Goal: Transaction & Acquisition: Purchase product/service

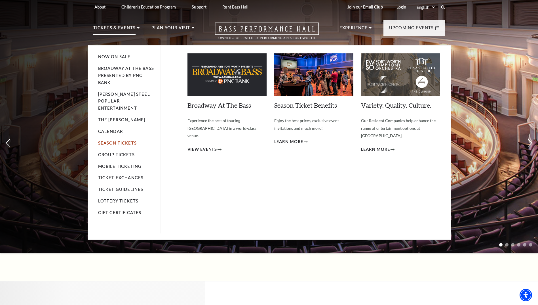
click at [117, 140] on link "Season Tickets" at bounding box center [117, 142] width 39 height 5
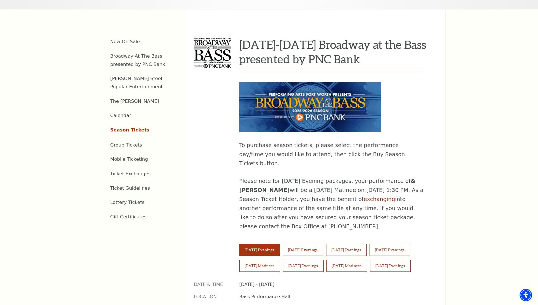
scroll to position [227, 0]
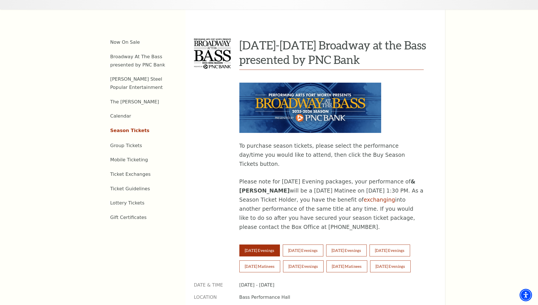
click at [254, 244] on button "Tuesday Evenings" at bounding box center [260, 250] width 41 height 12
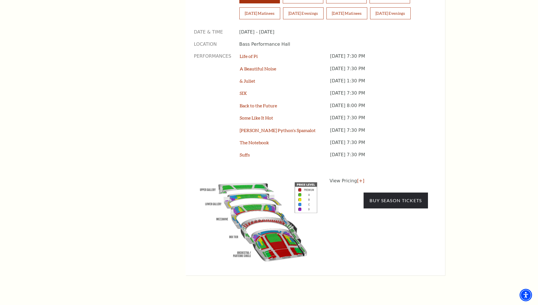
scroll to position [482, 0]
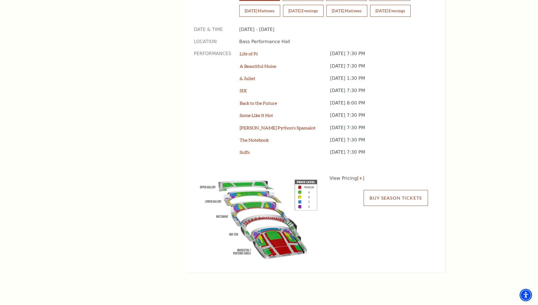
click at [400, 190] on link "Buy Season Tickets" at bounding box center [396, 198] width 64 height 16
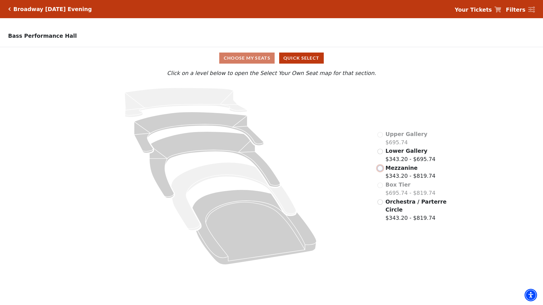
click at [380, 171] on input "Mezzanine$343.20 - $819.74\a" at bounding box center [379, 167] width 5 height 5
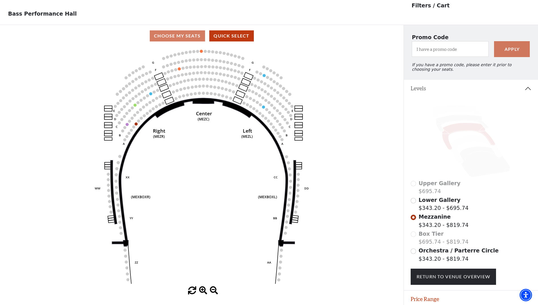
scroll to position [26, 0]
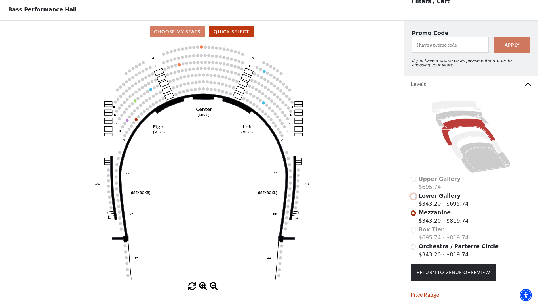
click at [412, 199] on input "Lower Gallery$343.20 - $695.74\a" at bounding box center [413, 196] width 5 height 5
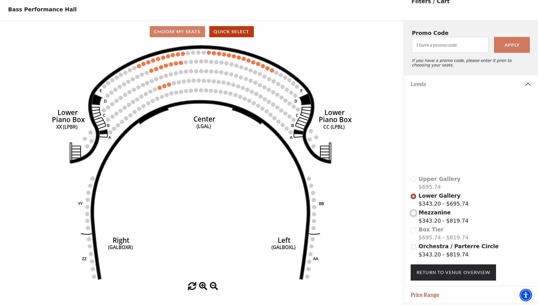
click at [414, 216] on input "Mezzanine$343.20 - $819.74\a" at bounding box center [413, 212] width 5 height 5
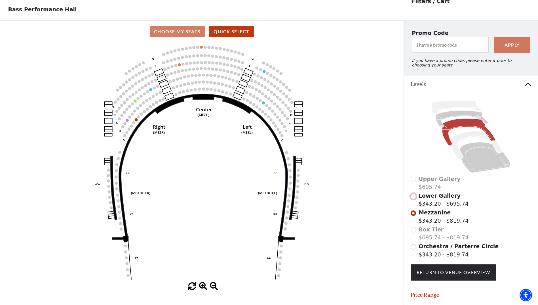
click at [413, 199] on input "Lower Gallery$343.20 - $695.74\a" at bounding box center [413, 196] width 5 height 5
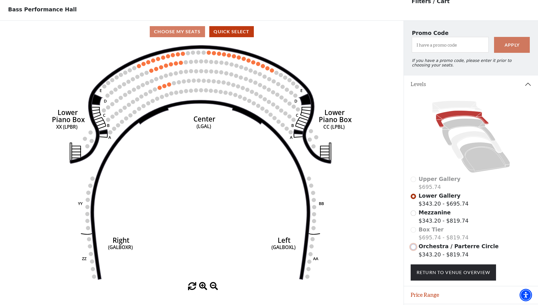
click at [414, 249] on input "Orchestra / Parterre Circle$343.20 - $819.74\a" at bounding box center [413, 246] width 5 height 5
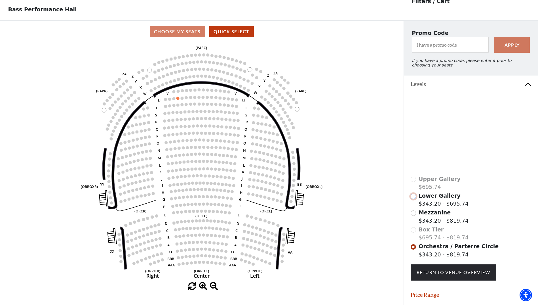
click at [414, 199] on input "Lower Gallery$343.20 - $695.74\a" at bounding box center [413, 196] width 5 height 5
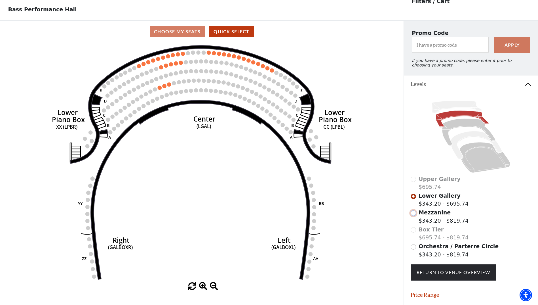
click at [413, 216] on input "Mezzanine$343.20 - $819.74\a" at bounding box center [413, 212] width 5 height 5
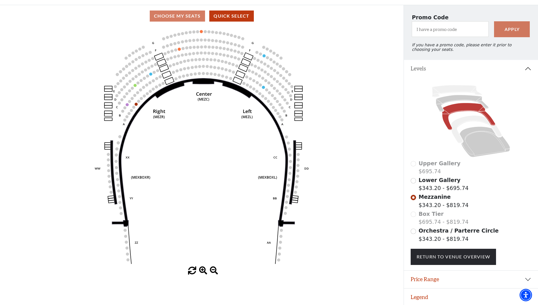
scroll to position [47, 0]
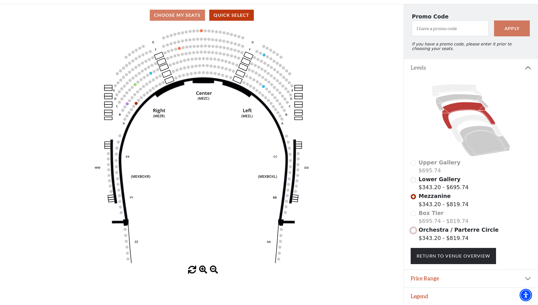
click at [413, 230] on input "Orchestra / Parterre Circle$343.20 - $819.74\a" at bounding box center [413, 230] width 5 height 5
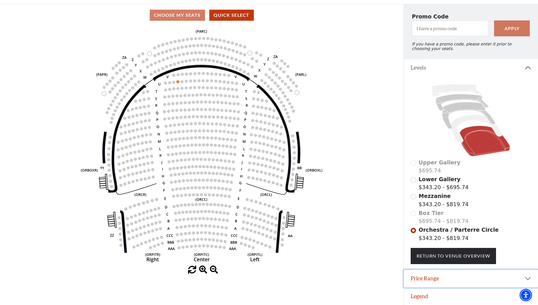
click at [526, 278] on button "Price Range" at bounding box center [471, 279] width 134 height 18
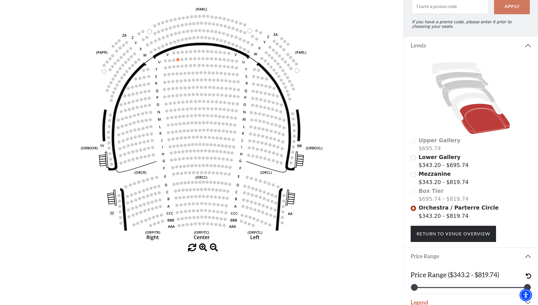
scroll to position [75, 0]
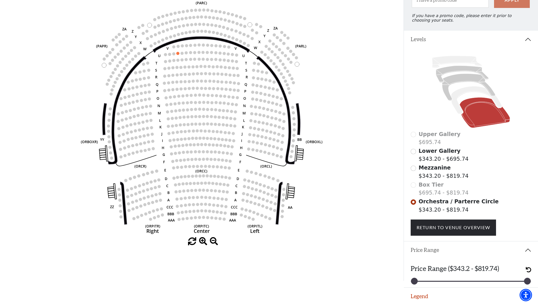
click at [415, 184] on div "Box Tier $695.74 - $819.74" at bounding box center [471, 188] width 121 height 16
click at [460, 81] on icon at bounding box center [468, 86] width 53 height 27
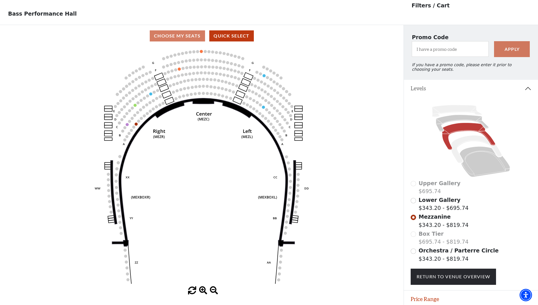
scroll to position [26, 0]
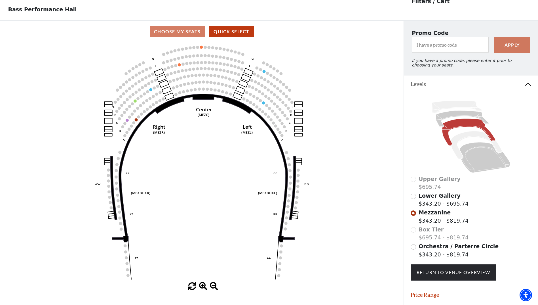
click at [284, 117] on circle at bounding box center [284, 115] width 3 height 3
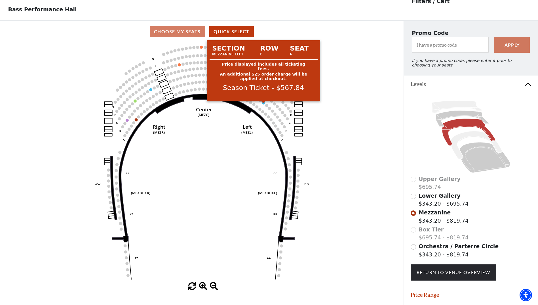
click at [264, 104] on circle at bounding box center [263, 102] width 3 height 3
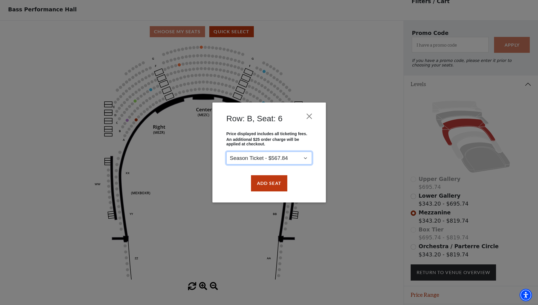
click at [305, 157] on select "Season Ticket - $567.84" at bounding box center [269, 158] width 86 height 13
click at [353, 155] on div "Row: B, Seat: 6 Price displayed includes all ticketing fees. An additional $25 …" at bounding box center [269, 152] width 538 height 305
click at [308, 117] on button "Close" at bounding box center [309, 116] width 11 height 11
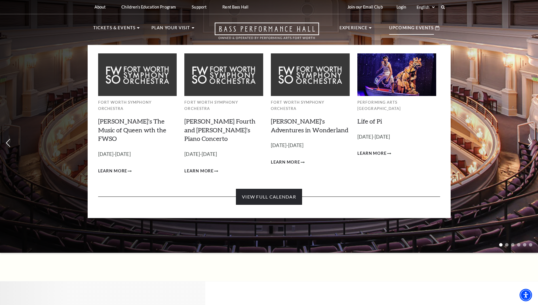
click at [256, 189] on link "View Full Calendar" at bounding box center [269, 197] width 66 height 16
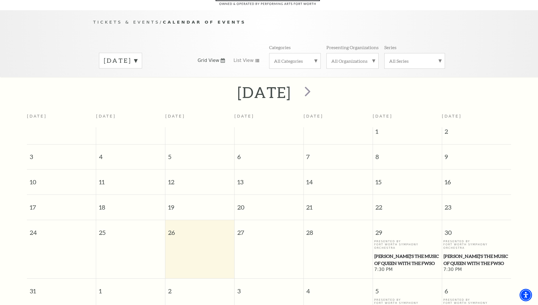
scroll to position [47, 0]
click at [137, 56] on label "[DATE]" at bounding box center [120, 60] width 33 height 9
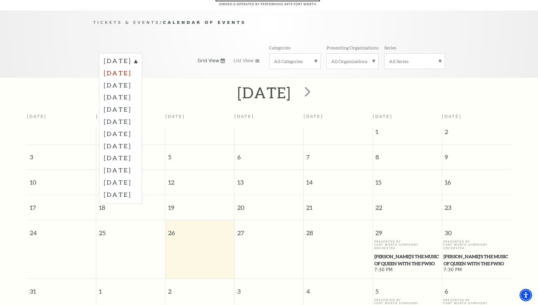
click at [137, 67] on label "[DATE]" at bounding box center [120, 73] width 33 height 12
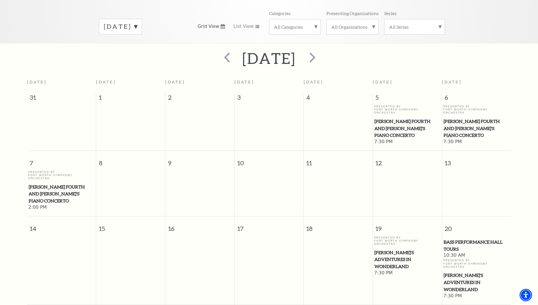
scroll to position [0, 0]
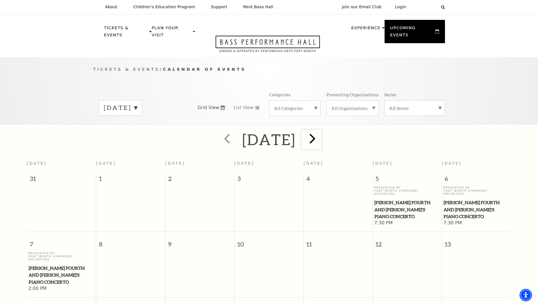
click at [321, 133] on span "next" at bounding box center [312, 138] width 16 height 16
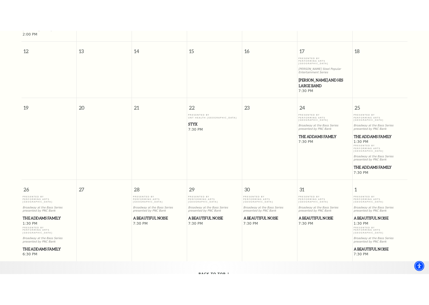
scroll to position [306, 0]
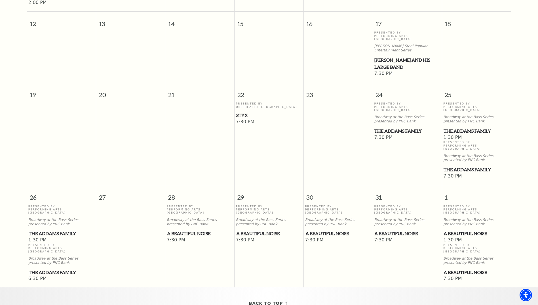
click at [180, 230] on span "A Beautiful Noise" at bounding box center [200, 233] width 66 height 7
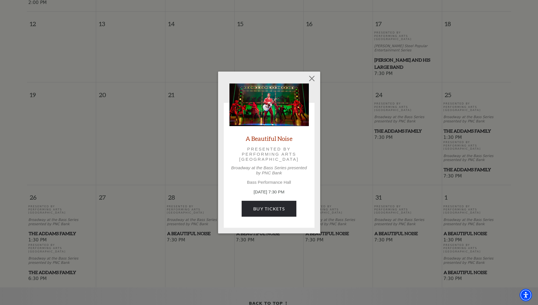
click at [369, 239] on div "Empty heading A Beautiful Noise Presented by Performing Arts [GEOGRAPHIC_DATA] …" at bounding box center [269, 152] width 538 height 305
click at [310, 78] on button "Close" at bounding box center [311, 78] width 11 height 11
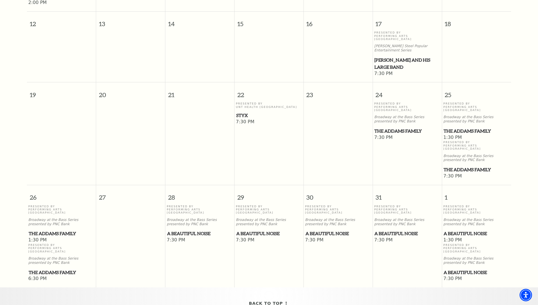
click at [243, 112] on span "Styx" at bounding box center [269, 115] width 66 height 7
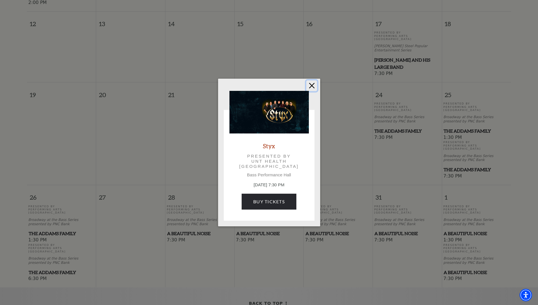
click at [314, 84] on button "Close" at bounding box center [311, 85] width 11 height 11
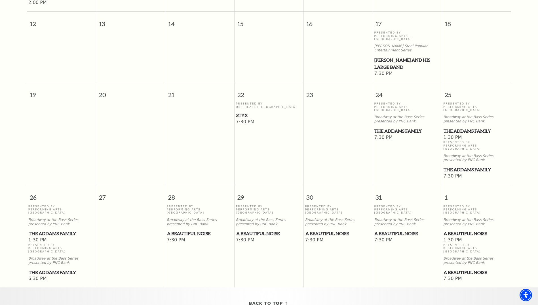
click at [388, 56] on span "[PERSON_NAME] and his Large Band" at bounding box center [408, 63] width 66 height 14
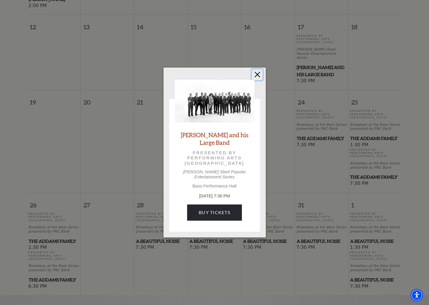
click at [257, 77] on button "Close" at bounding box center [257, 74] width 11 height 11
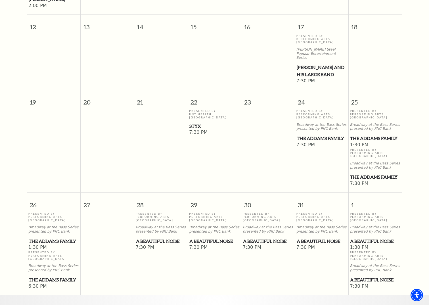
click at [194, 123] on span "Styx" at bounding box center [214, 126] width 50 height 7
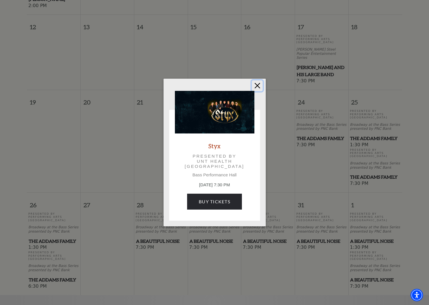
click at [257, 85] on button "Close" at bounding box center [257, 85] width 11 height 11
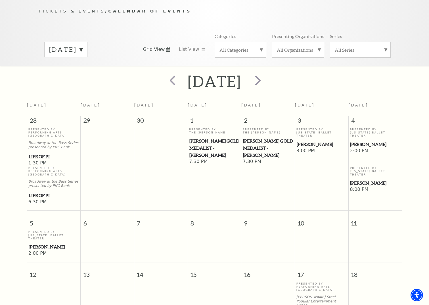
scroll to position [50, 0]
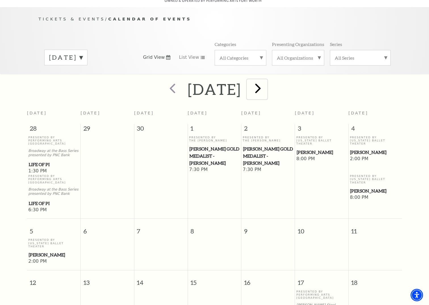
click at [266, 83] on span "next" at bounding box center [258, 88] width 16 height 16
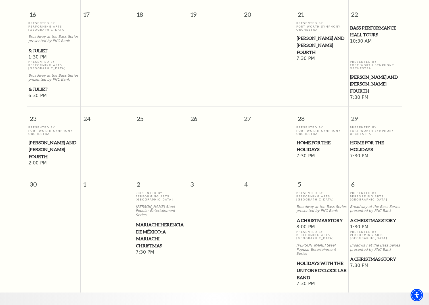
scroll to position [484, 0]
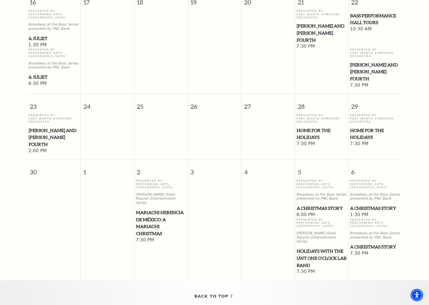
click at [306, 128] on span "Home for the Holidays" at bounding box center [322, 134] width 50 height 14
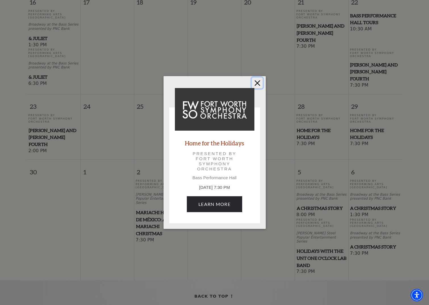
click at [259, 82] on button "Close" at bounding box center [257, 82] width 11 height 11
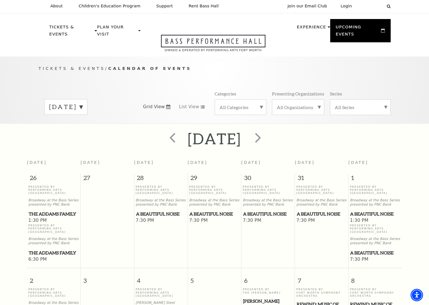
scroll to position [0, 0]
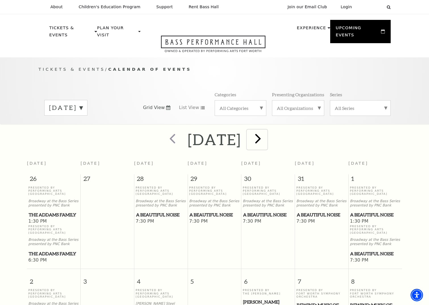
click at [266, 131] on span "next" at bounding box center [258, 138] width 16 height 16
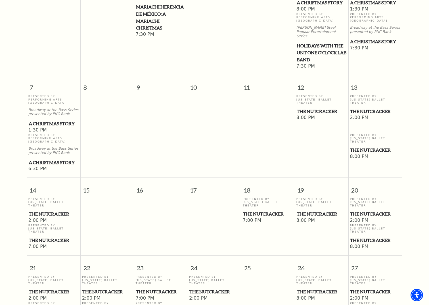
scroll to position [220, 0]
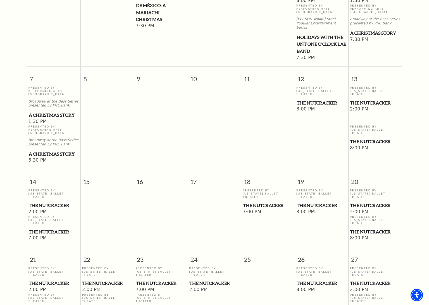
click at [267, 202] on span "The Nutcracker" at bounding box center [268, 205] width 50 height 7
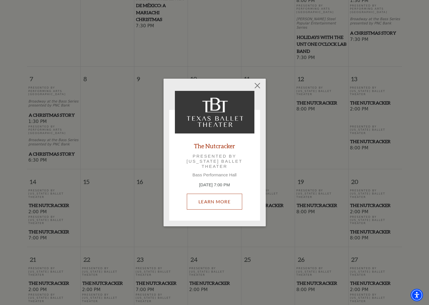
click at [220, 203] on link "Learn More" at bounding box center [214, 202] width 55 height 16
